Goal: Answer question/provide support: Share knowledge or assist other users

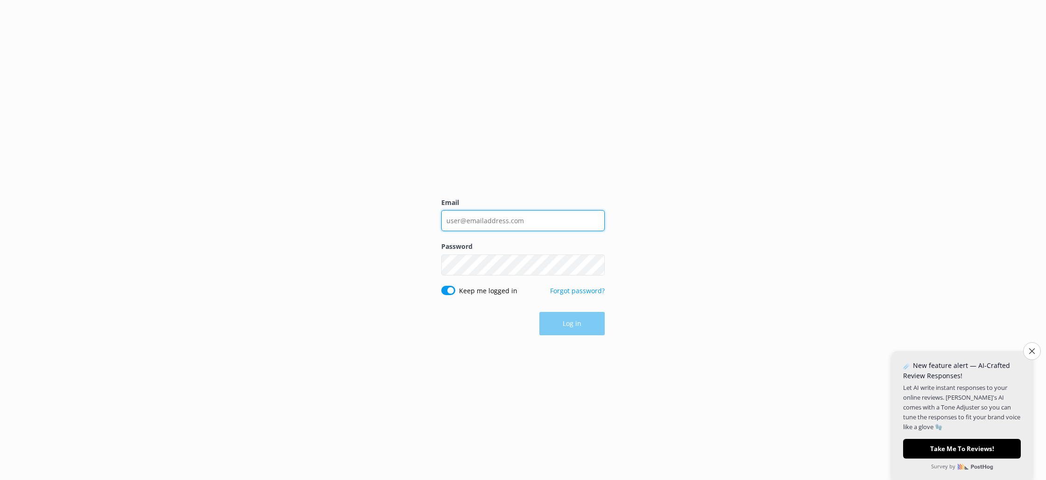
click at [536, 227] on input "Email" at bounding box center [522, 220] width 163 height 21
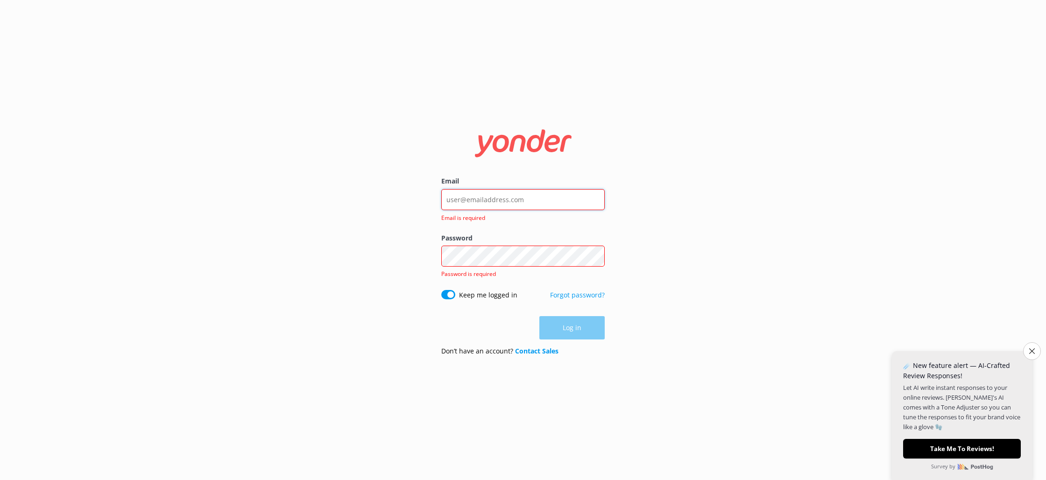
click at [492, 201] on input "Email" at bounding box center [522, 199] width 163 height 21
type input "[EMAIL_ADDRESS][DOMAIN_NAME]"
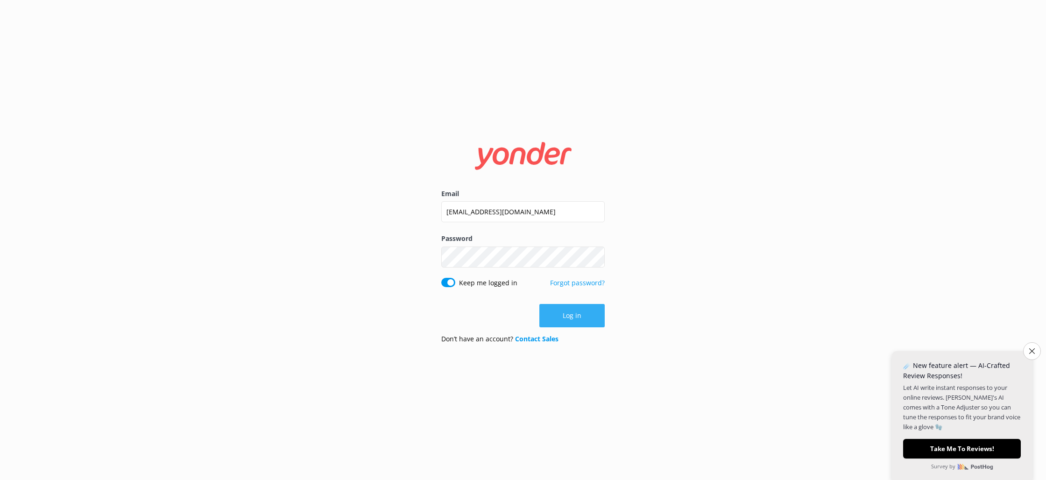
click at [567, 323] on button "Log in" at bounding box center [571, 315] width 65 height 23
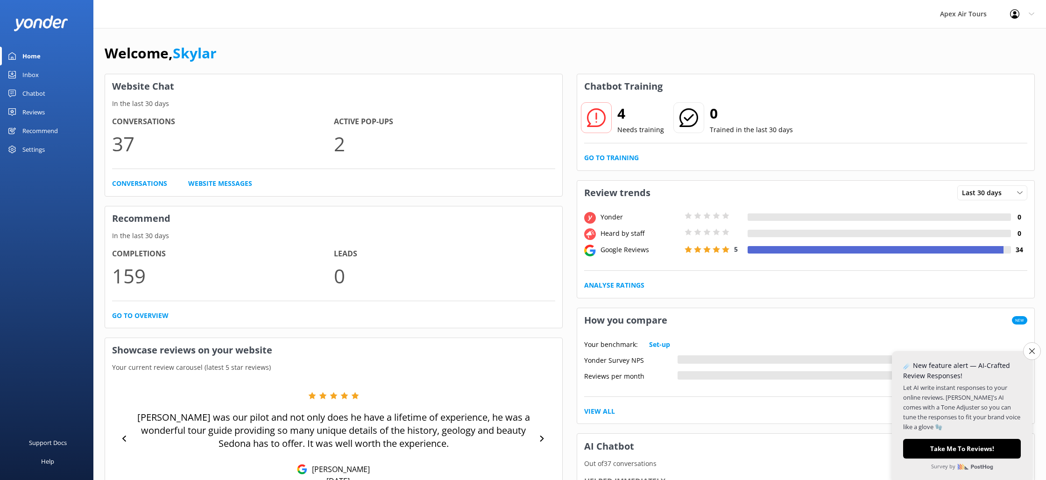
click at [35, 129] on div "Recommend" at bounding box center [39, 130] width 35 height 19
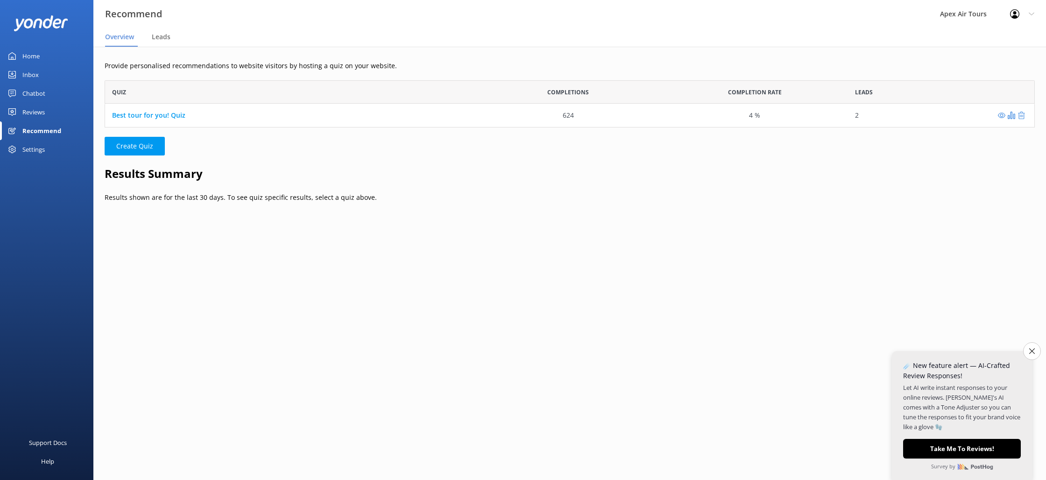
scroll to position [47, 930]
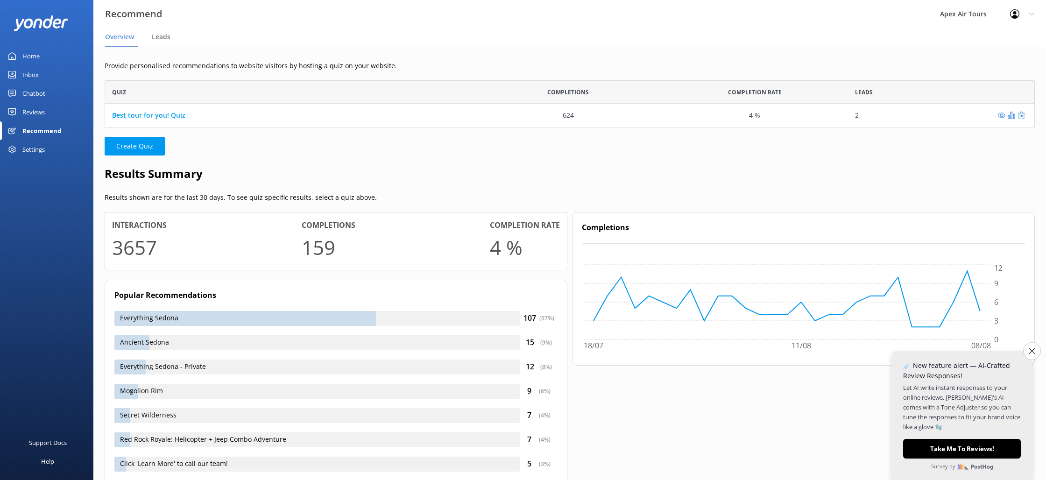
click at [35, 112] on div "Reviews" at bounding box center [33, 112] width 22 height 19
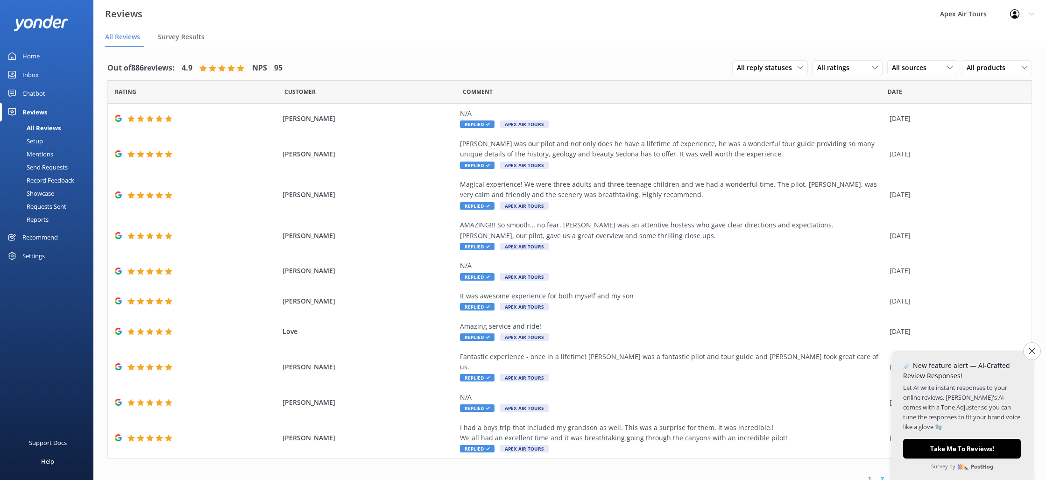
click at [39, 110] on div "Reviews" at bounding box center [34, 112] width 25 height 19
click at [29, 93] on div "Chatbot" at bounding box center [33, 93] width 23 height 19
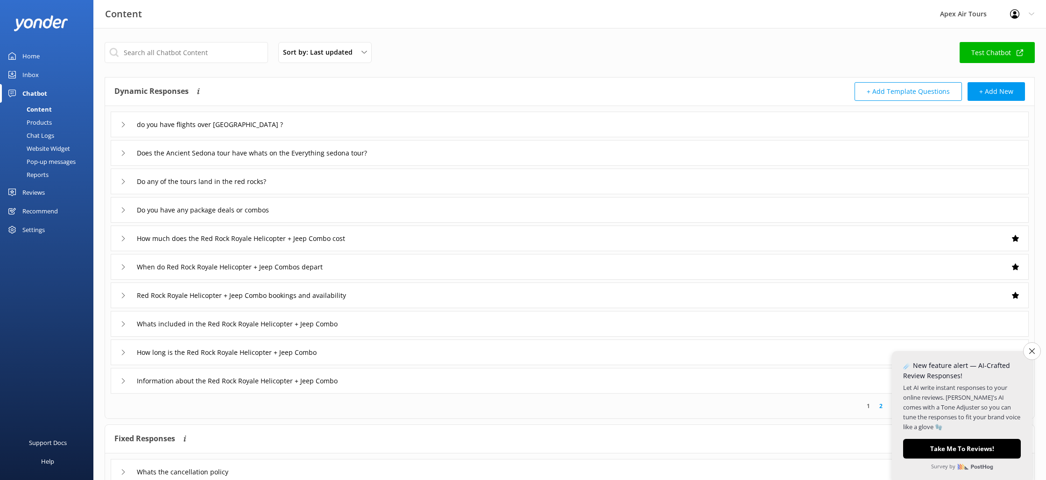
click at [43, 164] on div "Pop-up messages" at bounding box center [41, 161] width 70 height 13
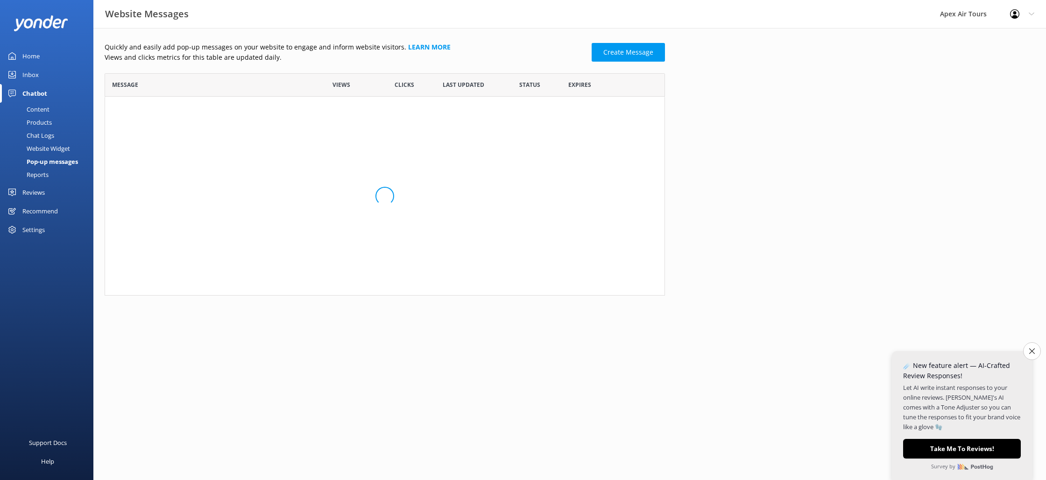
scroll to position [341, 560]
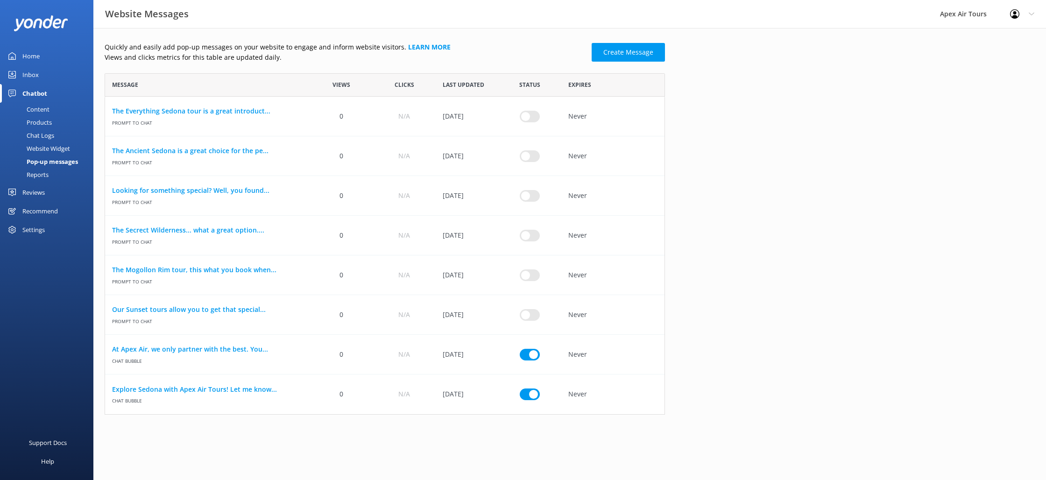
scroll to position [0, 0]
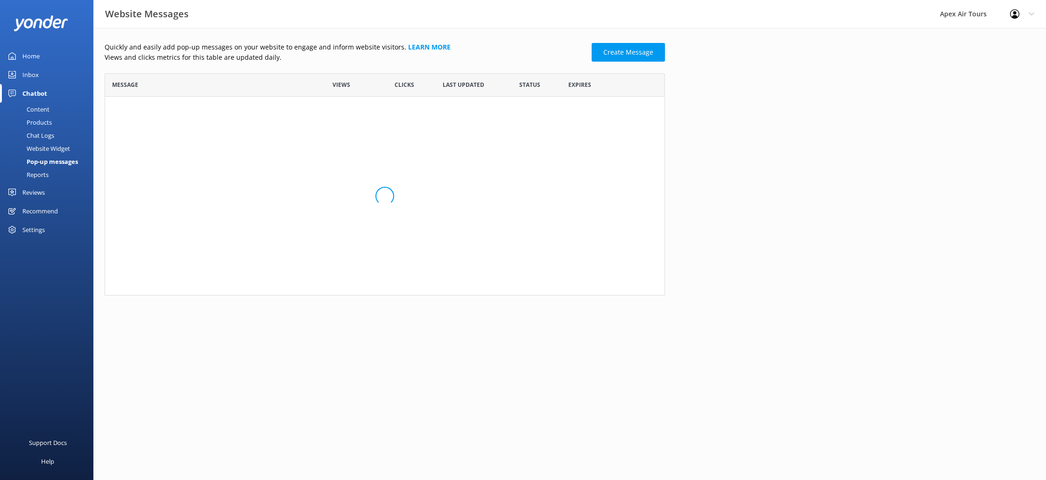
scroll to position [0, 0]
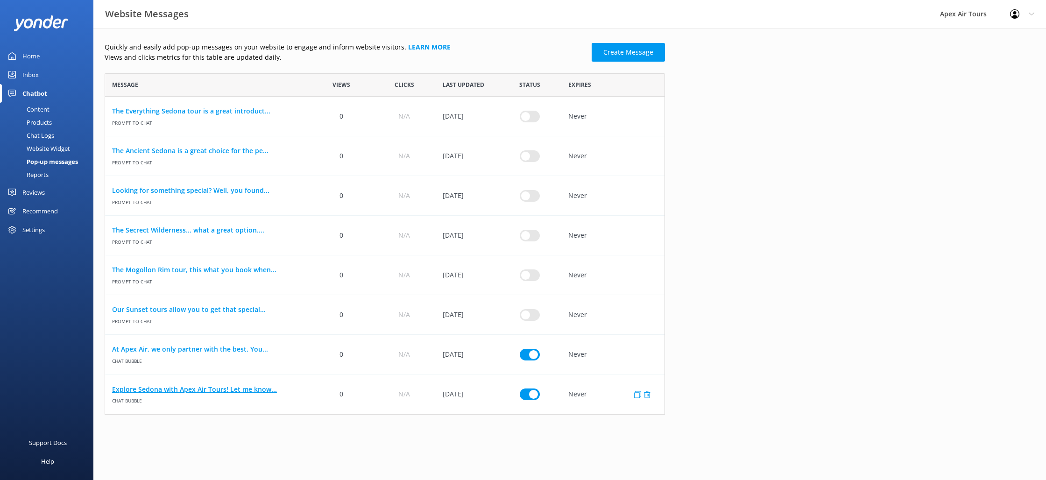
click at [210, 391] on link "Explore Sedona with Apex Air Tours! Let me know..." at bounding box center [207, 389] width 191 height 10
click at [44, 148] on div "Website Widget" at bounding box center [38, 148] width 64 height 13
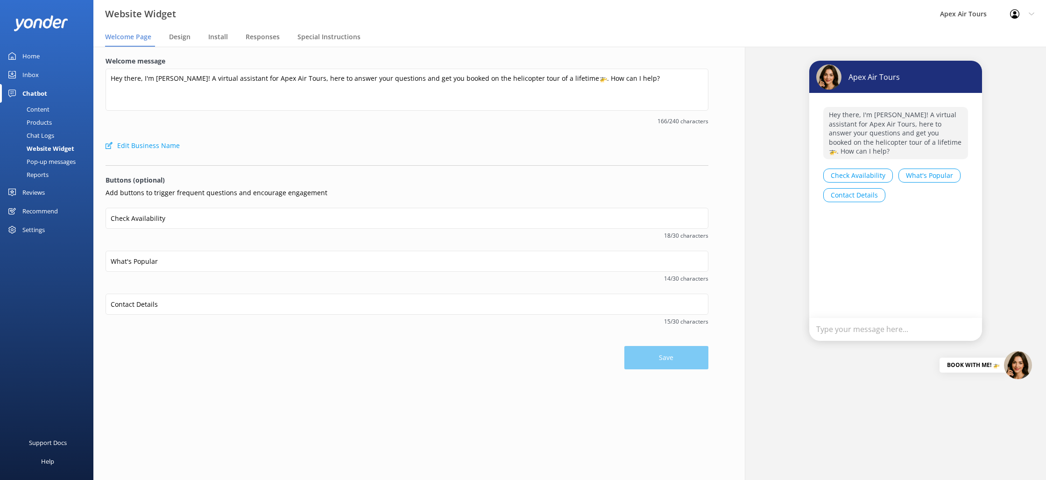
click at [39, 162] on div "Pop-up messages" at bounding box center [41, 161] width 70 height 13
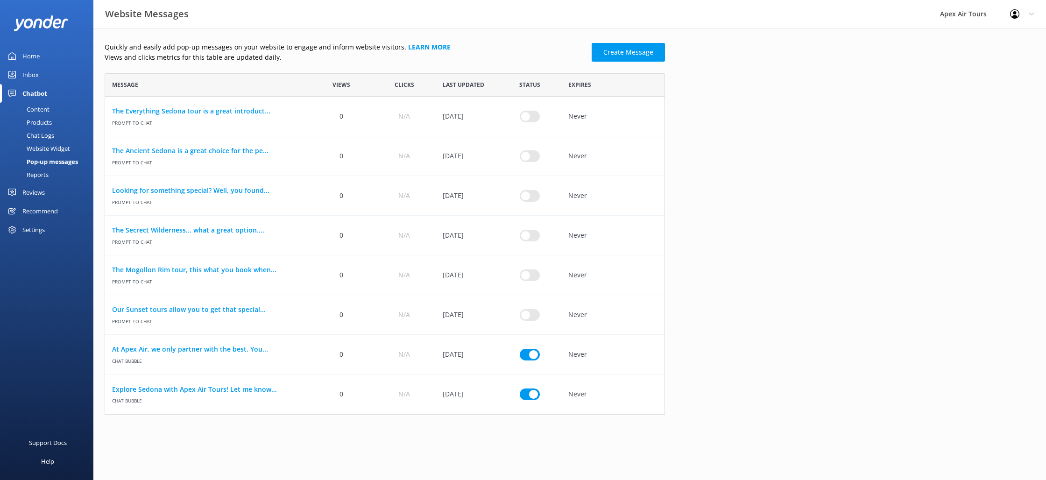
scroll to position [341, 560]
click at [37, 134] on div "Chat Logs" at bounding box center [30, 135] width 49 height 13
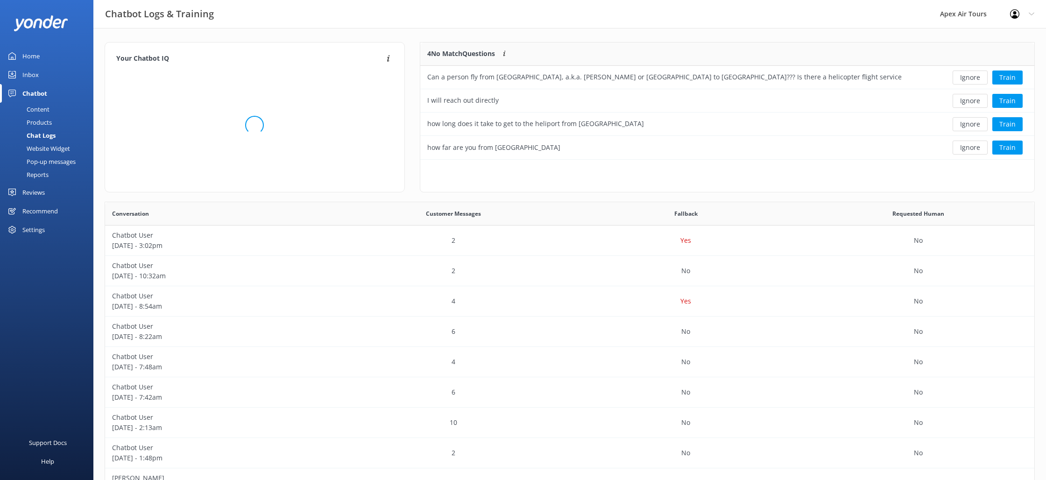
scroll to position [117, 614]
click at [878, 80] on div "Can a person fly from Oro Valley, a.k.a. Marna or Tucson to Sedona??? Is there …" at bounding box center [664, 77] width 489 height 23
click at [35, 134] on div "Chat Logs" at bounding box center [31, 135] width 50 height 13
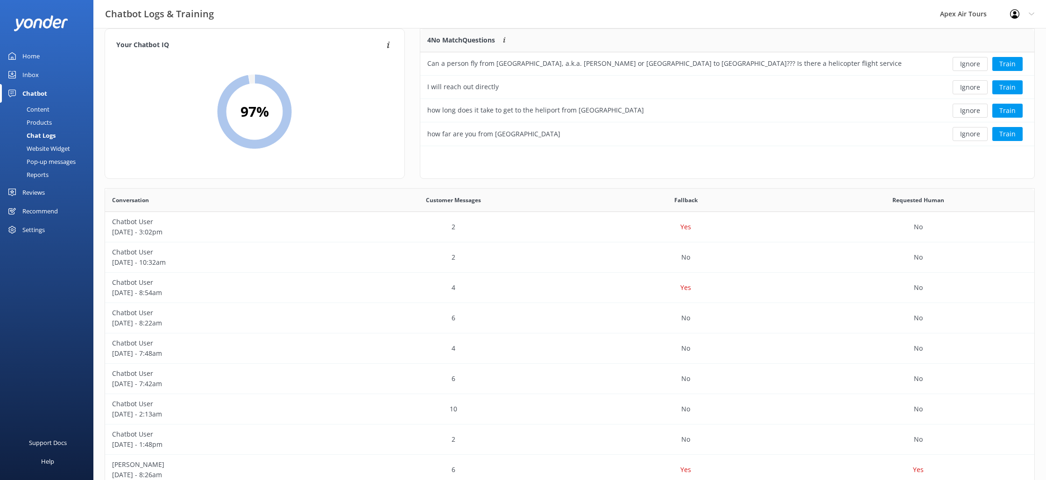
scroll to position [18, 0]
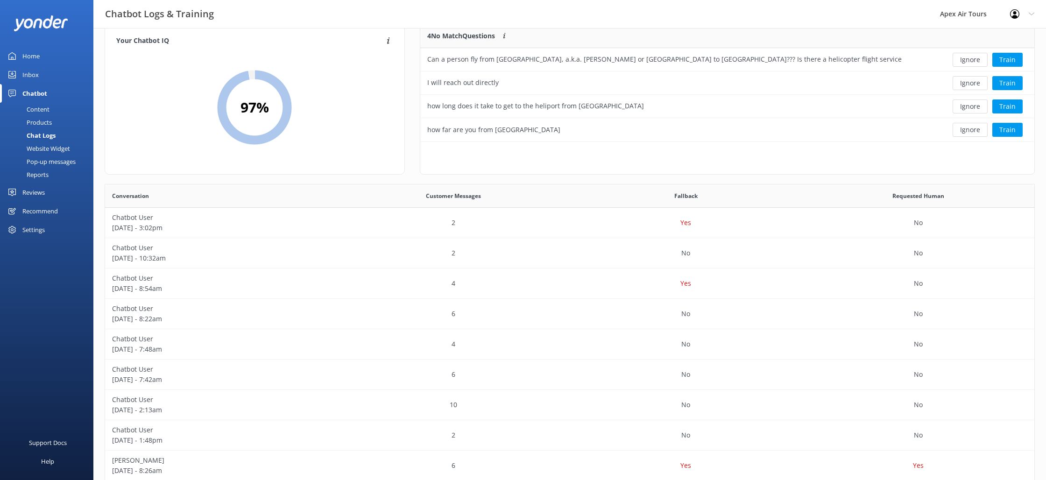
click at [30, 77] on div "Inbox" at bounding box center [30, 74] width 16 height 19
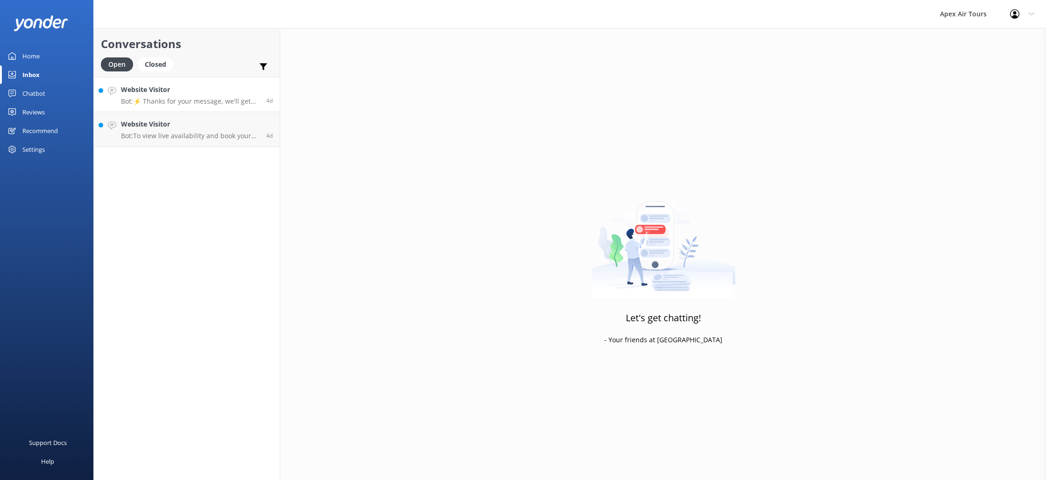
click at [182, 108] on link "Website Visitor Bot: ⚡ Thanks for your message, we'll get back to you as soon a…" at bounding box center [187, 94] width 186 height 35
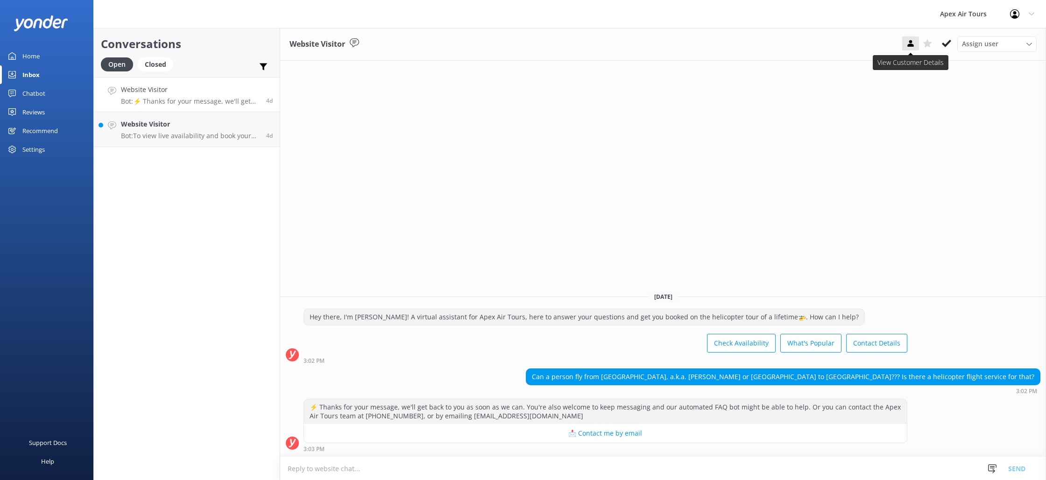
click at [912, 46] on use at bounding box center [910, 43] width 6 height 7
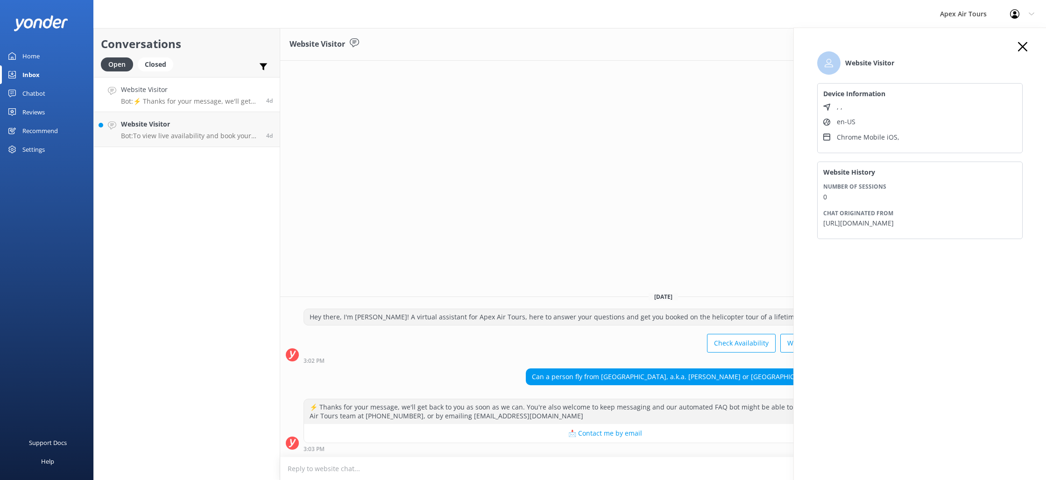
click at [1027, 51] on div "Website Visitor Device Information , , en-US Chrome Mobile iOS , Website Histor…" at bounding box center [920, 149] width 224 height 215
click at [1017, 46] on div "Website Visitor Device Information , , en-US Chrome Mobile iOS , Website Histor…" at bounding box center [920, 149] width 224 height 215
click at [1024, 46] on icon at bounding box center [1022, 46] width 9 height 9
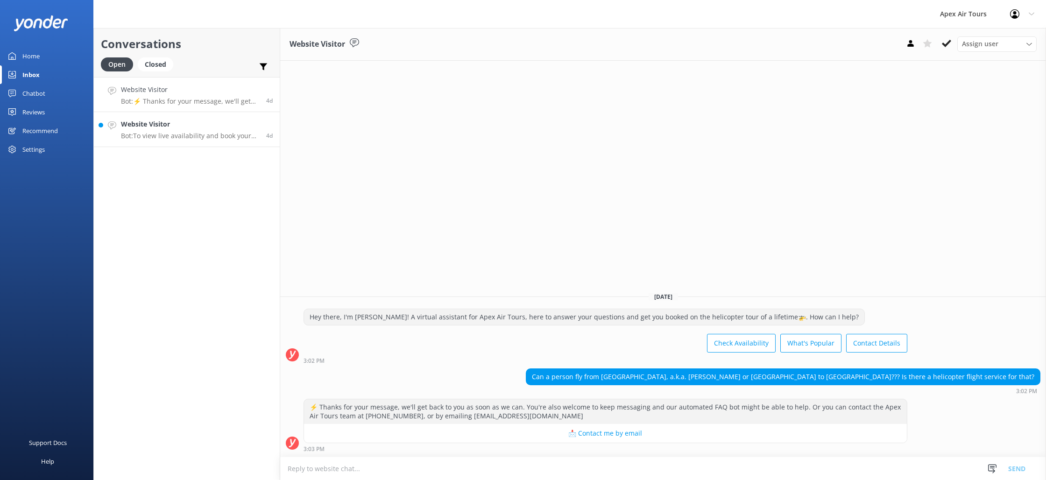
click at [171, 135] on p "Bot: To view live availability and book your flight, please visit https://fareh…" at bounding box center [190, 136] width 138 height 8
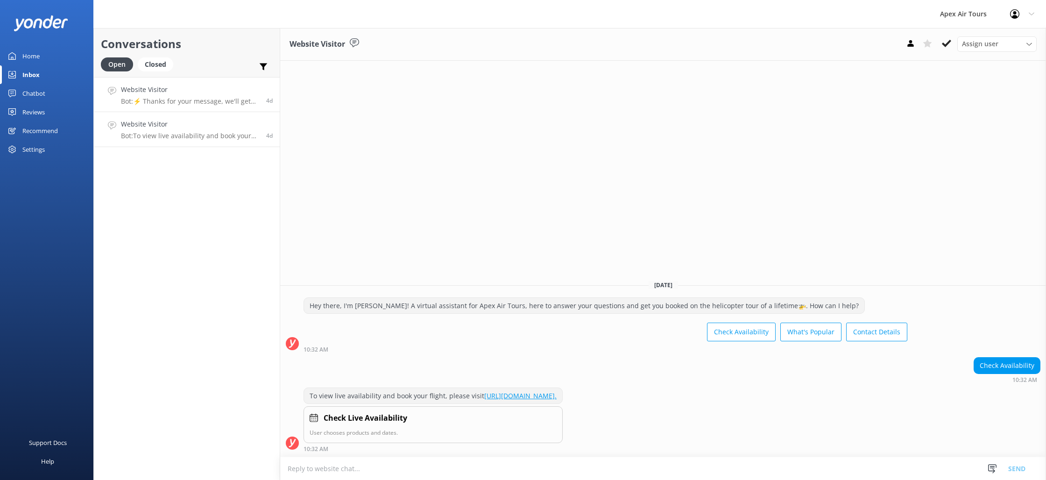
click at [182, 102] on p "Bot: ⚡ Thanks for your message, we'll get back to you as soon as we can. You're…" at bounding box center [190, 101] width 138 height 8
